Goal: Navigation & Orientation: Understand site structure

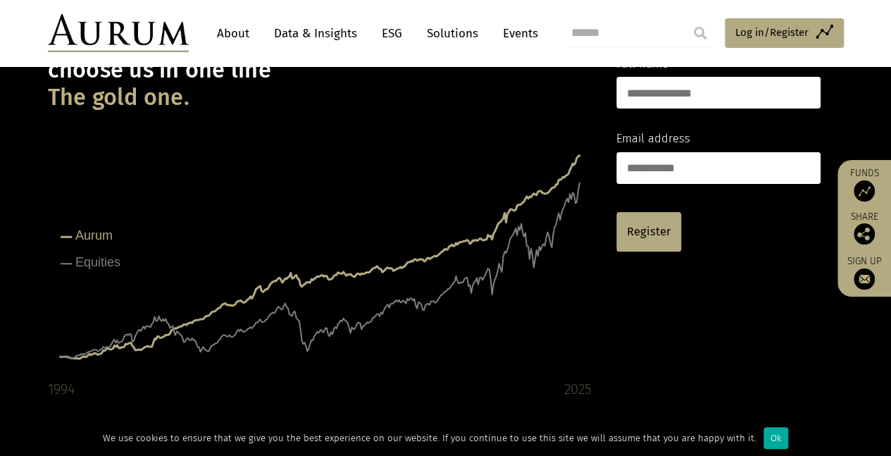
scroll to position [141, 0]
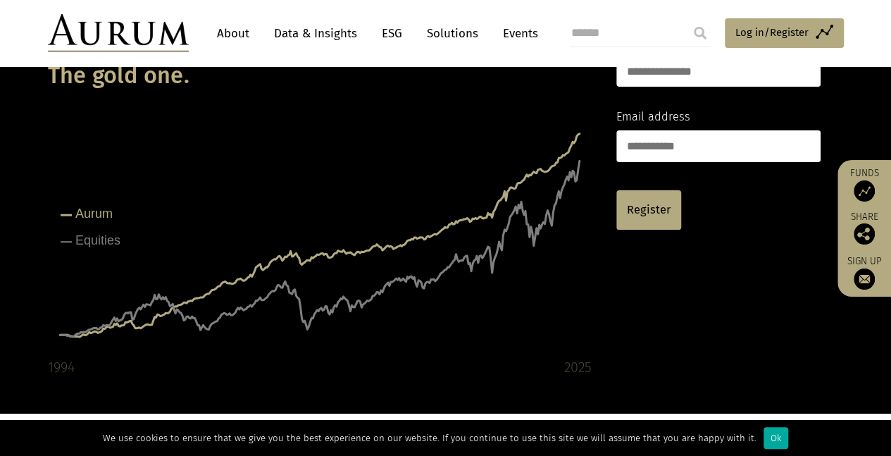
click at [112, 241] on tspan "Equities" at bounding box center [97, 240] width 45 height 14
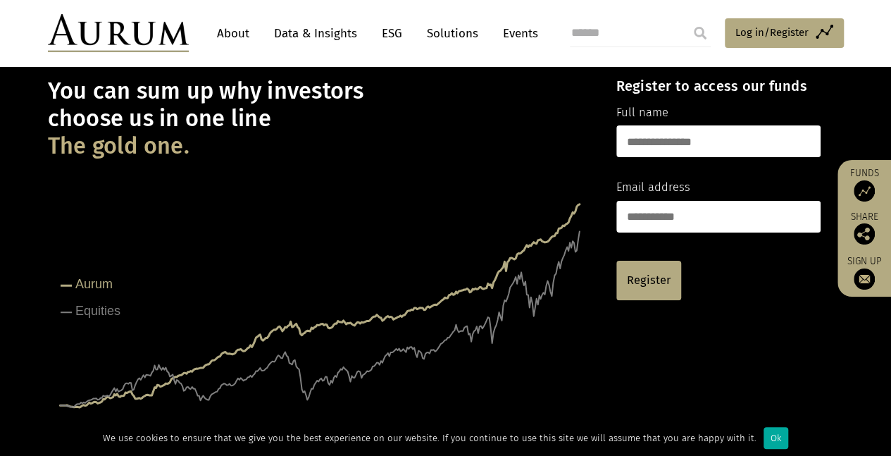
click at [238, 31] on link "About" at bounding box center [233, 33] width 46 height 26
click at [294, 39] on link "Data & Insights" at bounding box center [315, 33] width 97 height 26
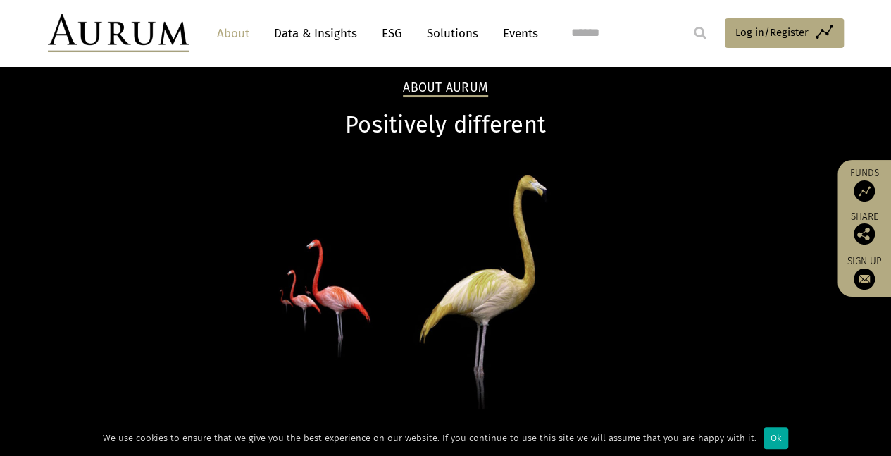
scroll to position [70, 0]
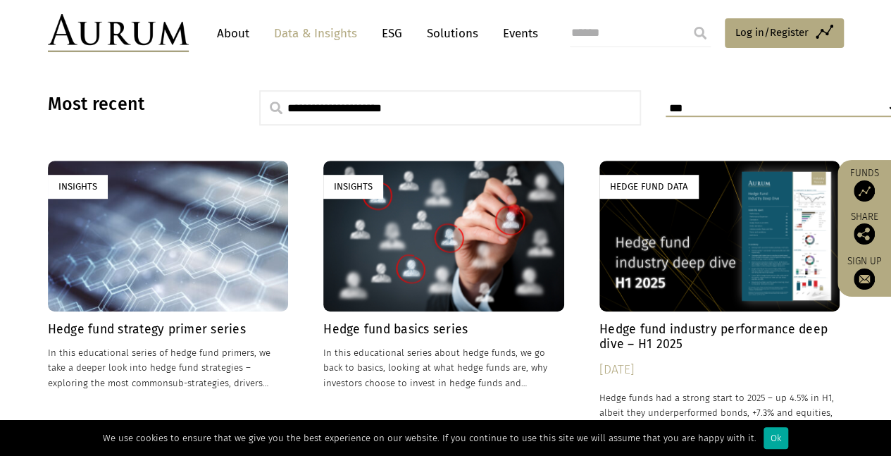
scroll to position [352, 0]
